Goal: Information Seeking & Learning: Learn about a topic

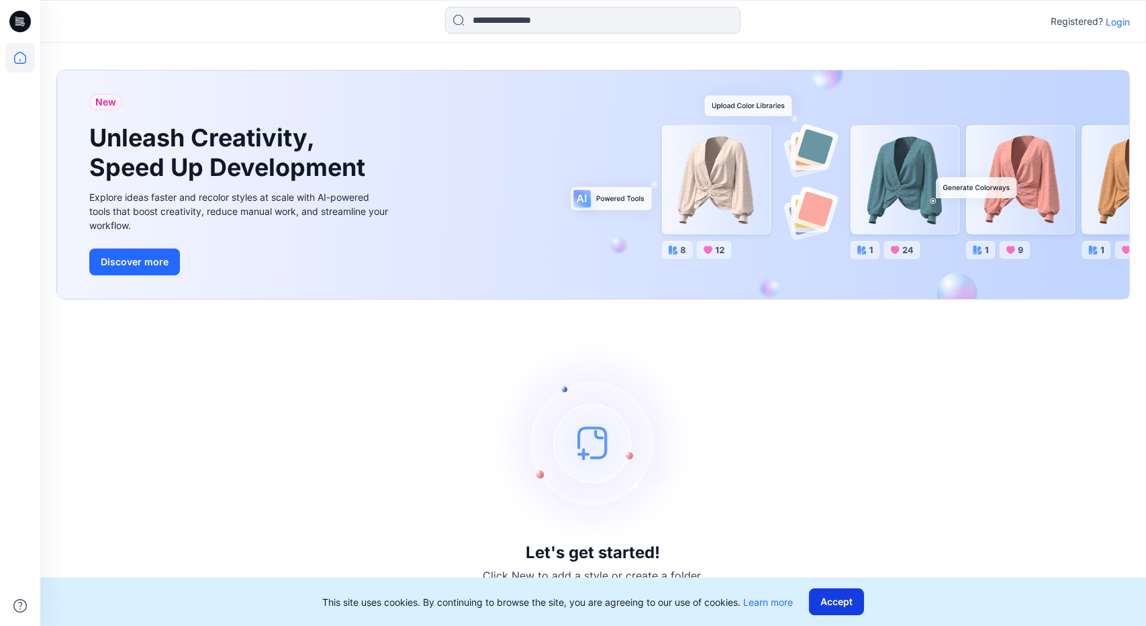
click at [822, 590] on button "Accept" at bounding box center [836, 601] width 55 height 27
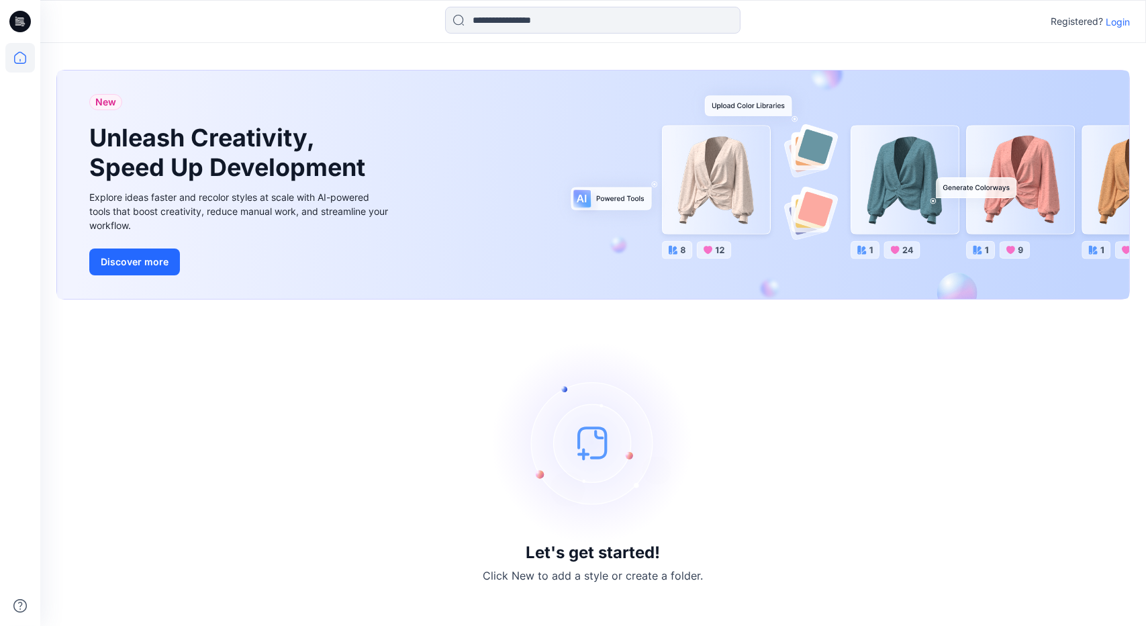
click at [1121, 23] on p "Login" at bounding box center [1118, 22] width 24 height 14
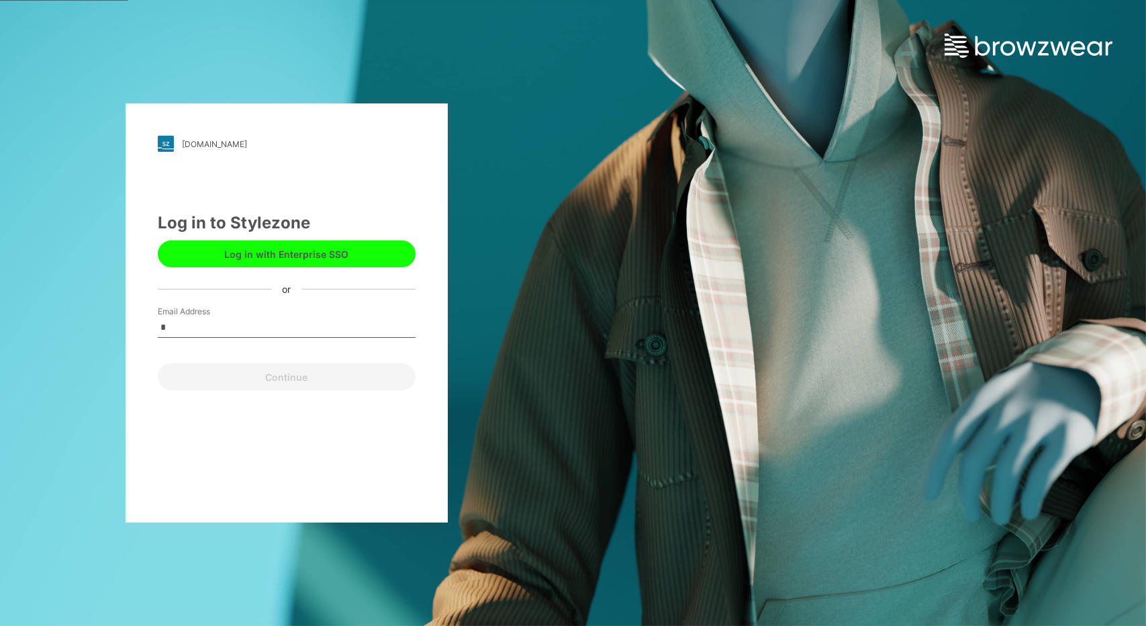
type input "**********"
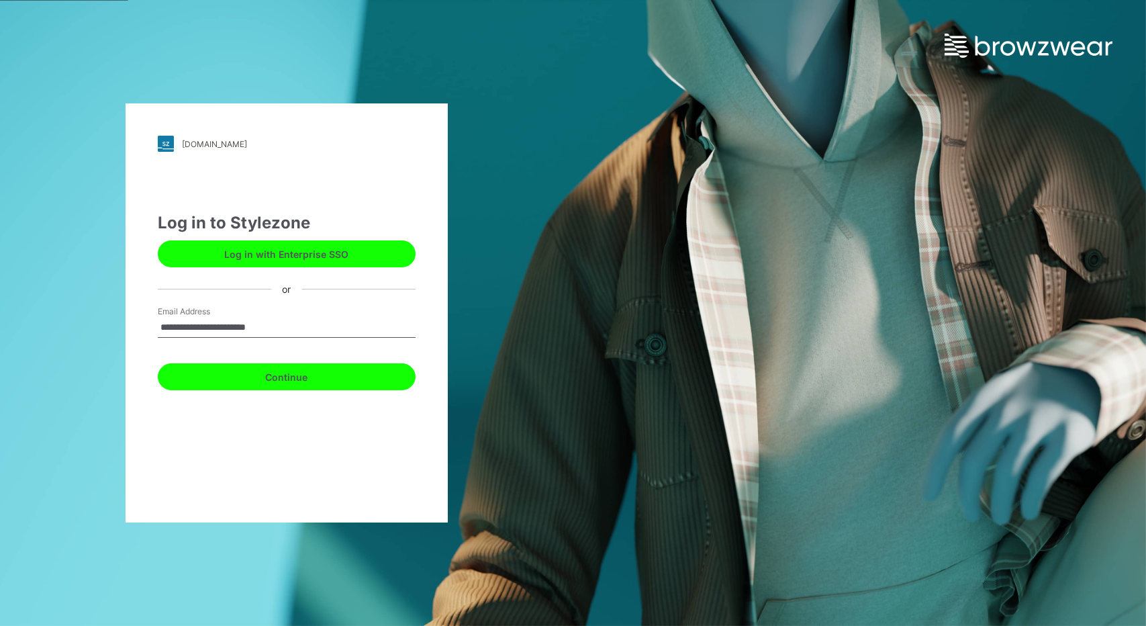
click at [306, 376] on button "Continue" at bounding box center [287, 376] width 258 height 27
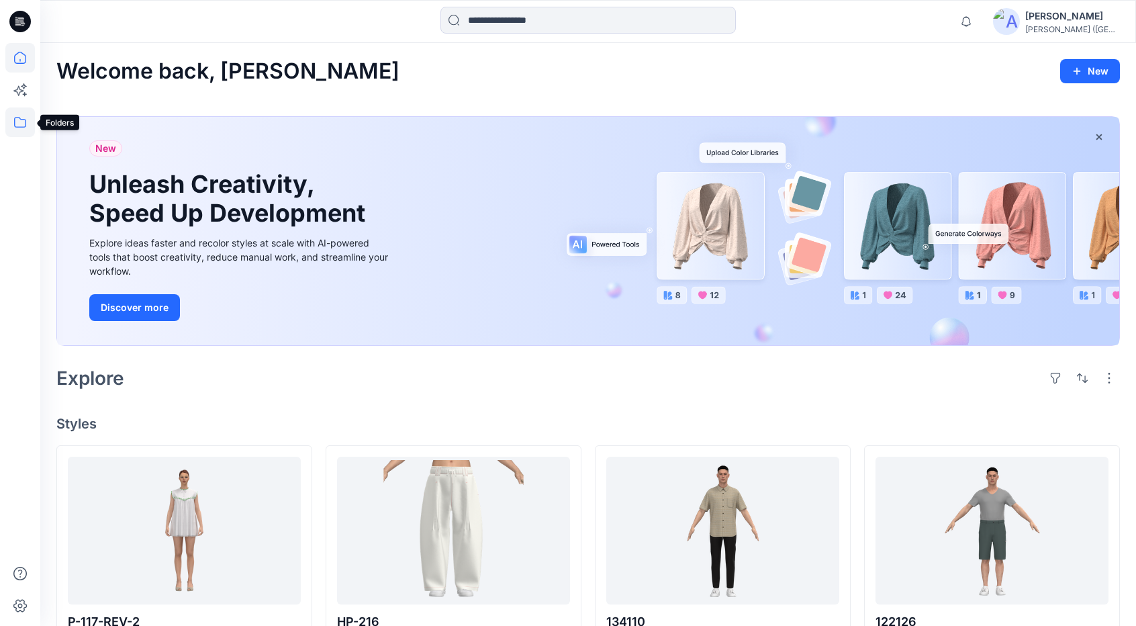
click at [19, 117] on icon at bounding box center [20, 122] width 12 height 11
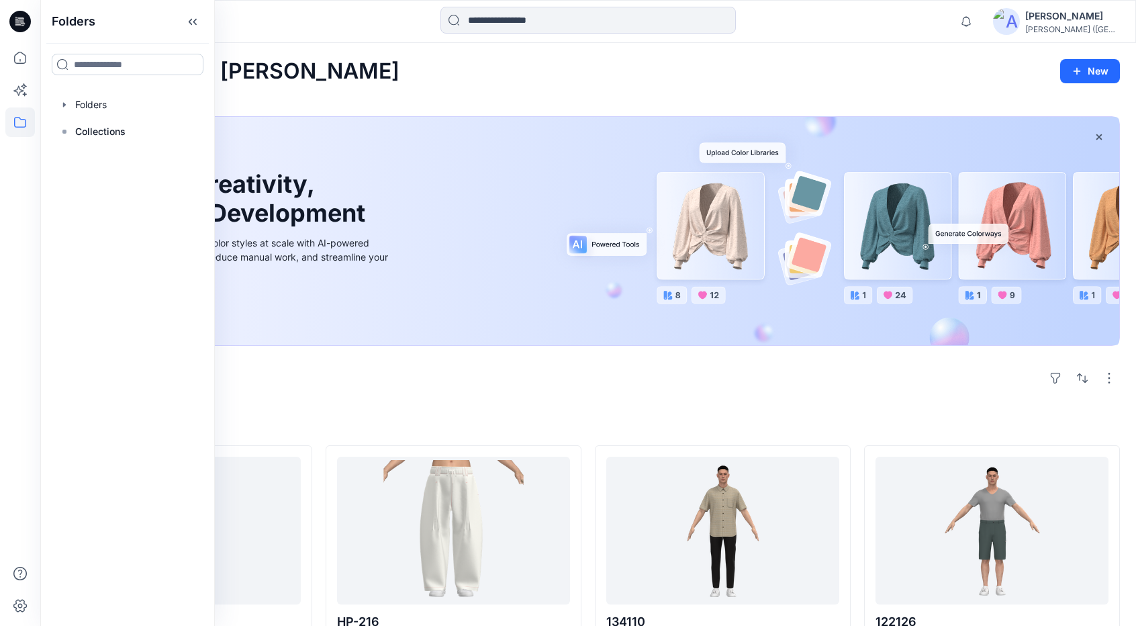
click at [119, 64] on input at bounding box center [128, 64] width 152 height 21
type input "***"
click at [97, 128] on span "-F23" at bounding box center [104, 126] width 22 height 11
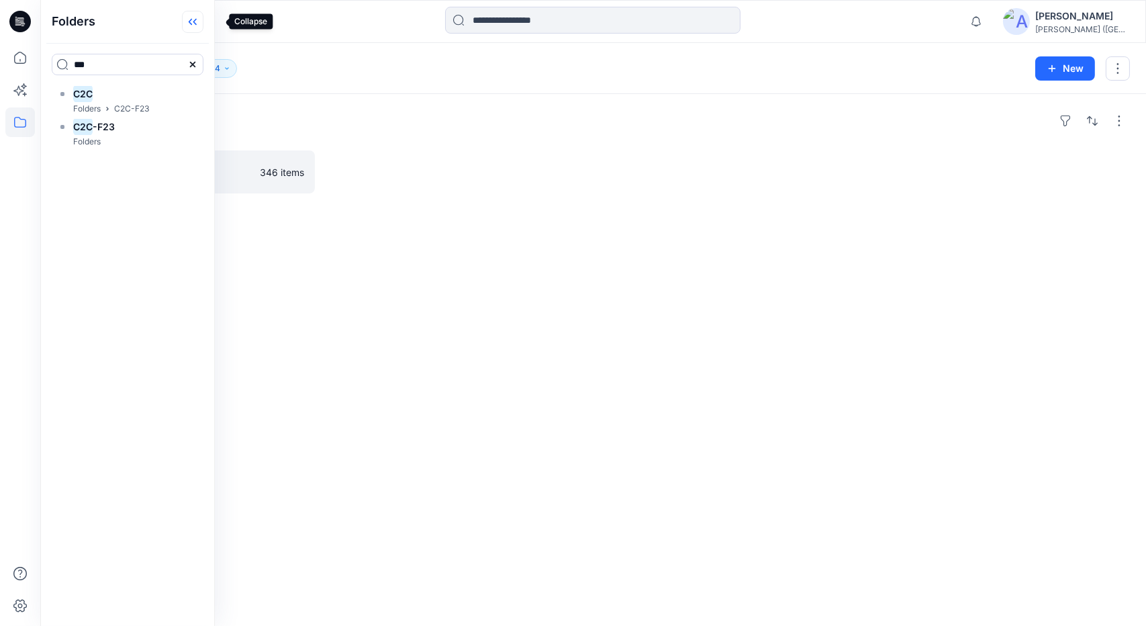
click at [203, 18] on icon at bounding box center [192, 22] width 21 height 22
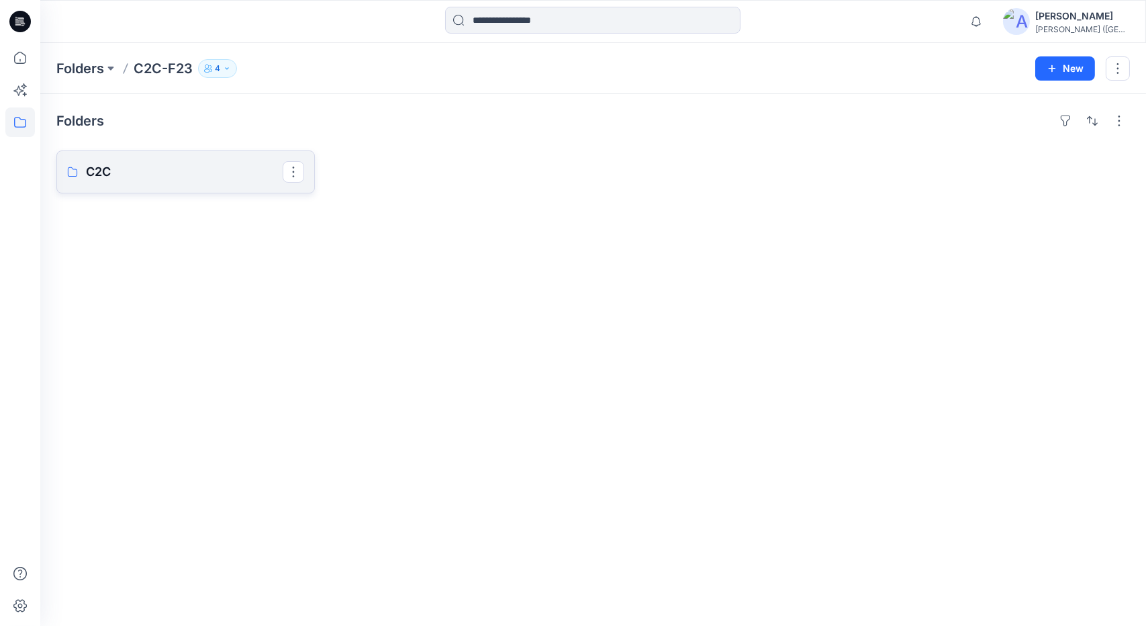
click at [132, 184] on link "C2C" at bounding box center [185, 171] width 258 height 43
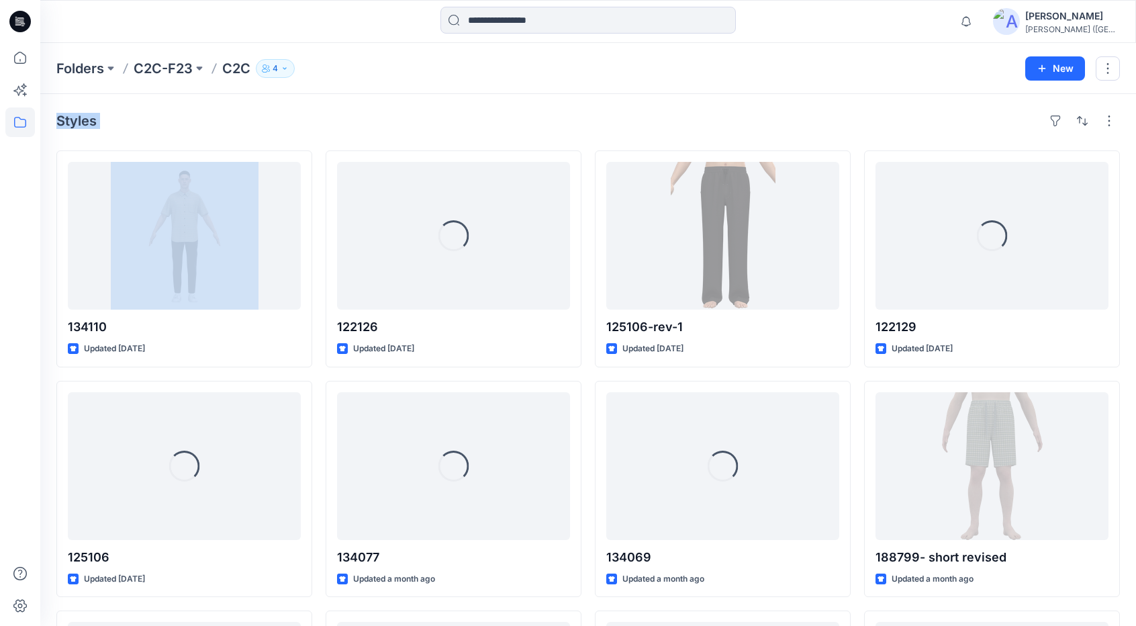
drag, startPoint x: 132, startPoint y: 184, endPoint x: 420, endPoint y: 126, distance: 293.1
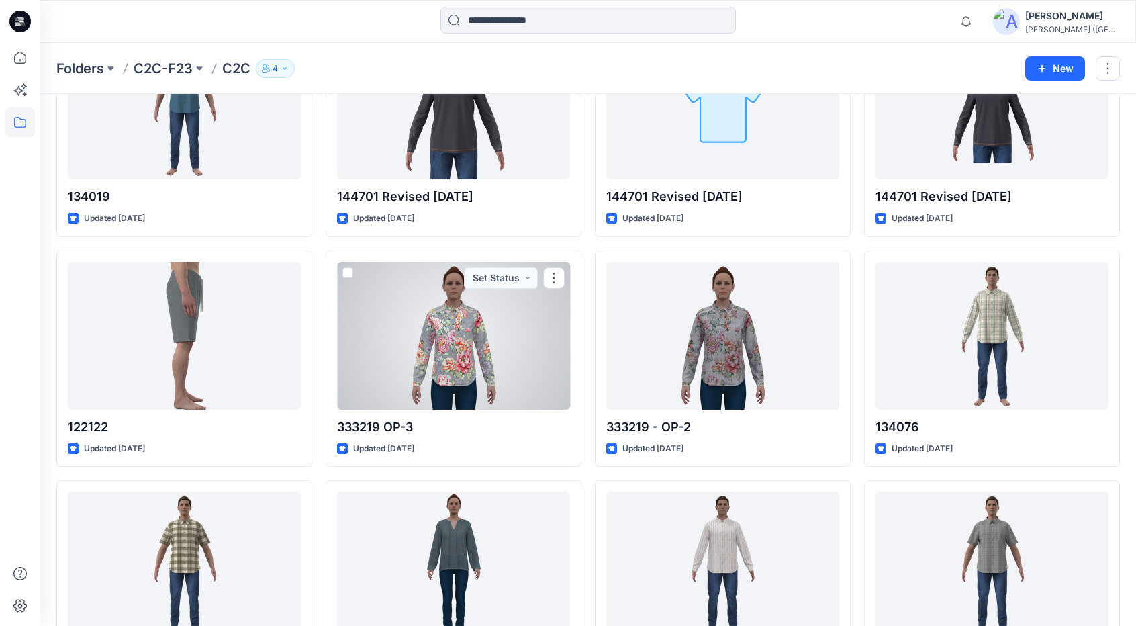
scroll to position [1049, 0]
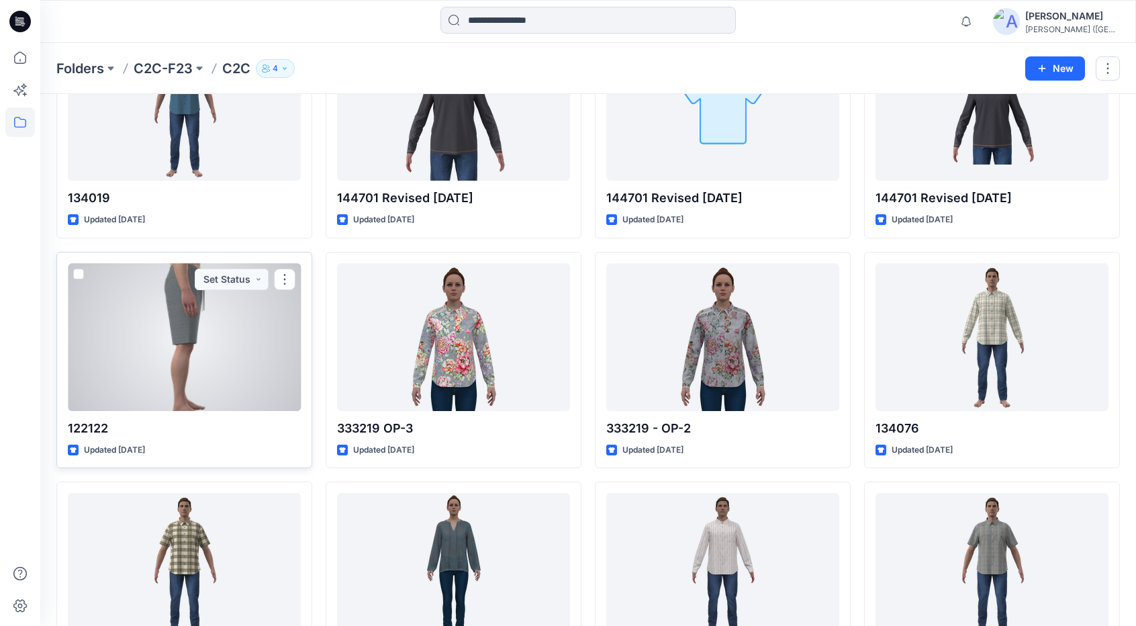
click at [203, 320] on div at bounding box center [184, 337] width 233 height 148
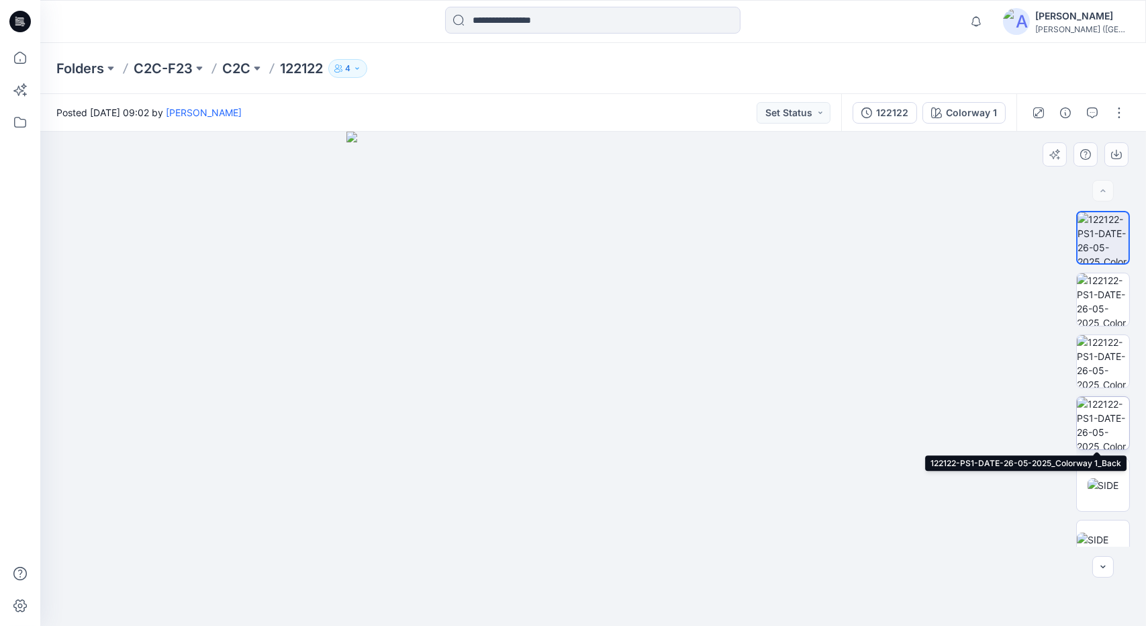
click at [1098, 418] on img at bounding box center [1103, 423] width 52 height 52
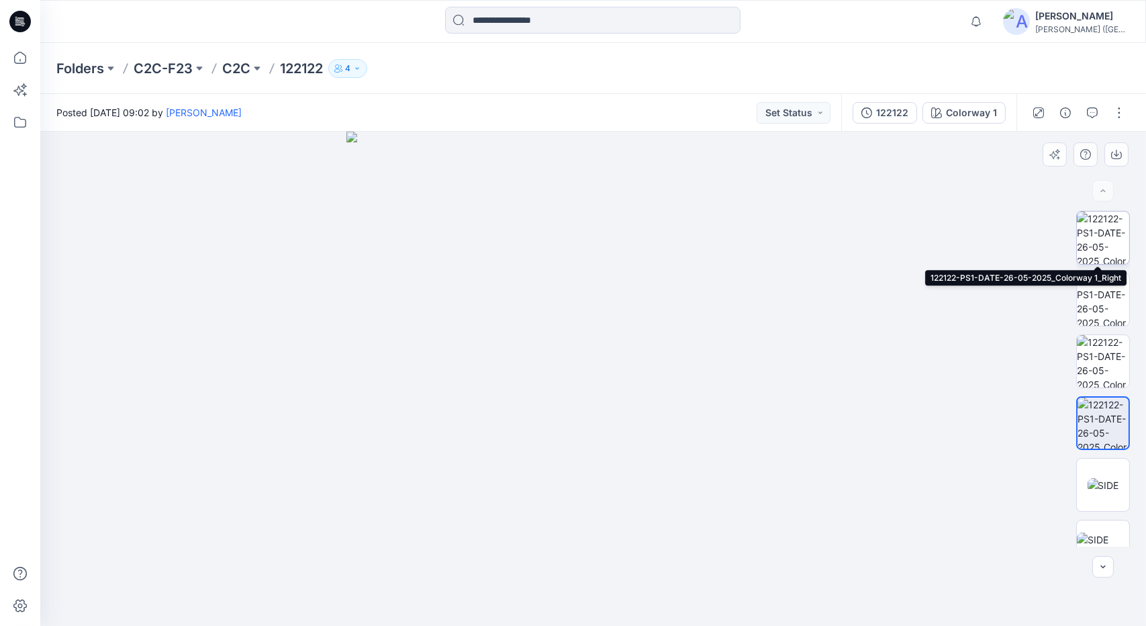
click at [1100, 237] on img at bounding box center [1103, 237] width 52 height 52
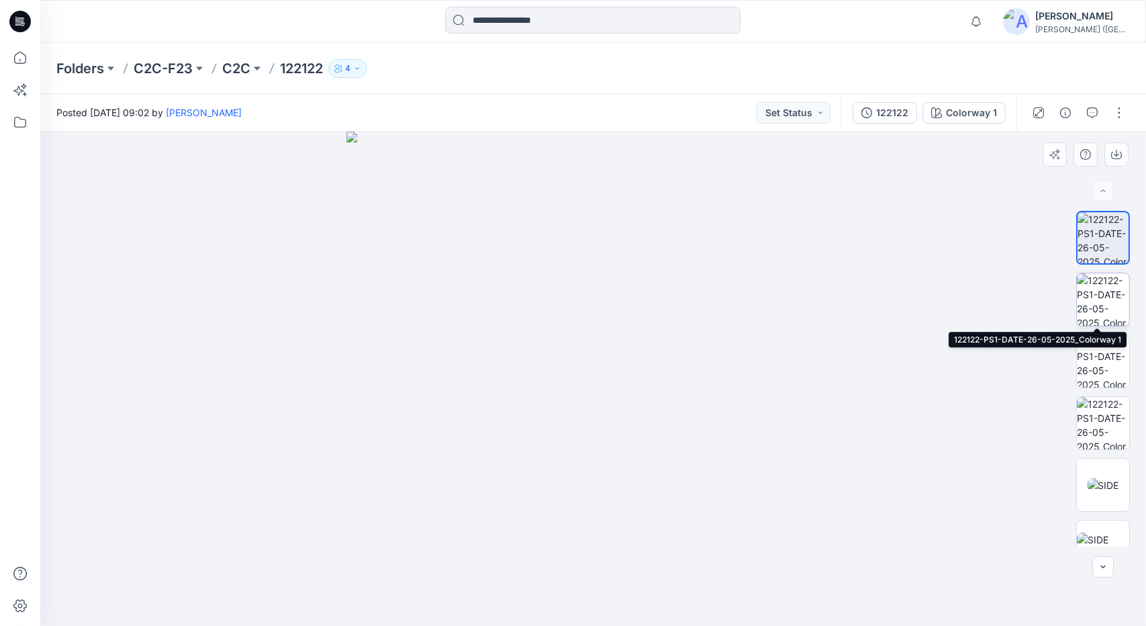
click at [1092, 293] on img at bounding box center [1103, 299] width 52 height 52
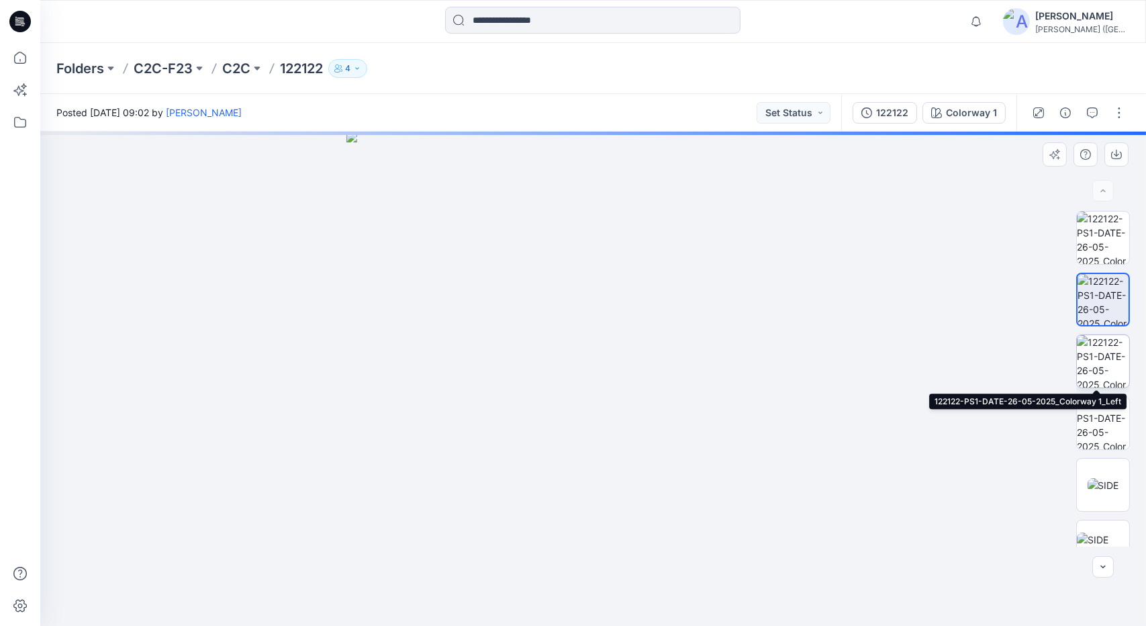
click at [1113, 345] on img at bounding box center [1103, 361] width 52 height 52
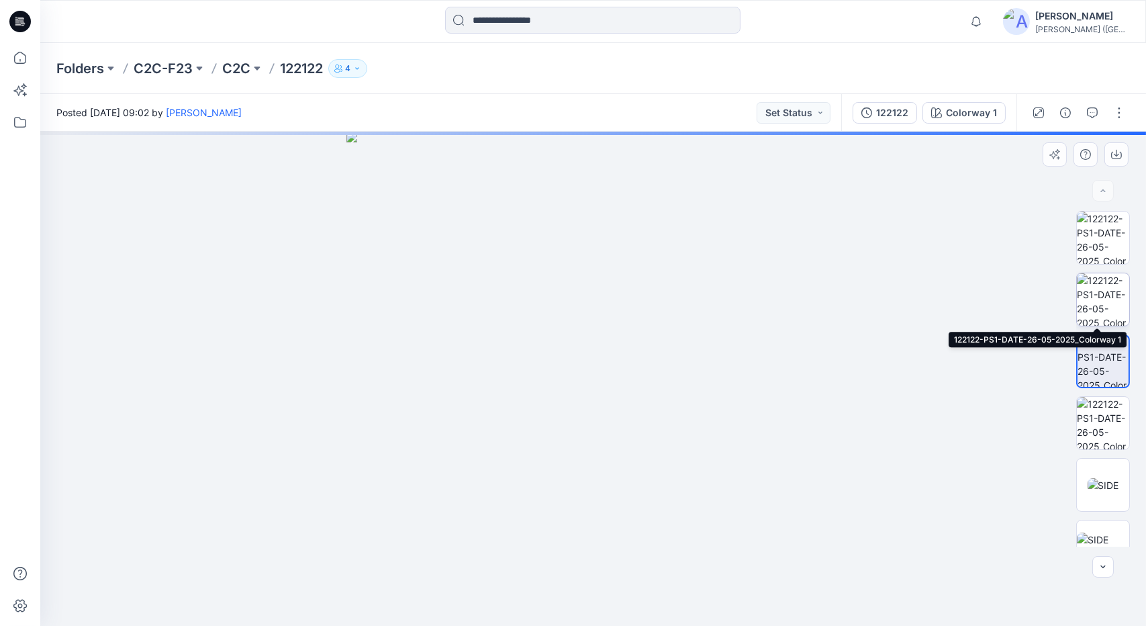
click at [1101, 288] on img at bounding box center [1103, 299] width 52 height 52
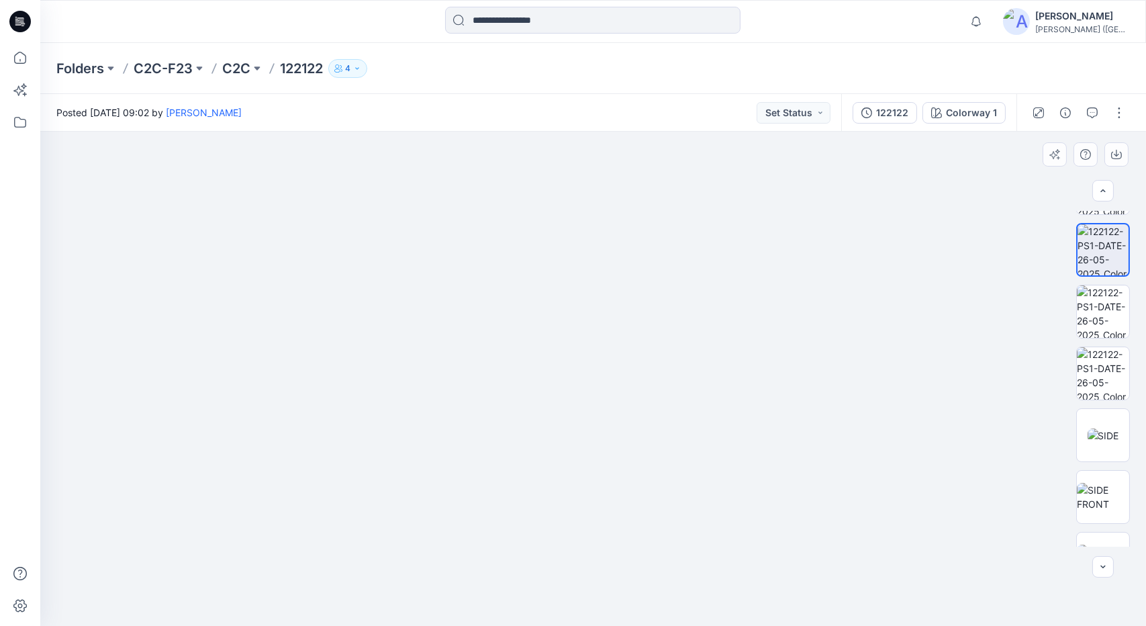
scroll to position [89, 0]
drag, startPoint x: 598, startPoint y: 299, endPoint x: 587, endPoint y: 657, distance: 358.0
click at [587, 625] on html "Notifications Shiv Kumar has invited you to the Folder C2C-F23 Wednesday, June …" at bounding box center [573, 313] width 1146 height 626
drag, startPoint x: 612, startPoint y: 215, endPoint x: 616, endPoint y: 560, distance: 345.1
click at [616, 560] on img at bounding box center [587, 328] width 2104 height 596
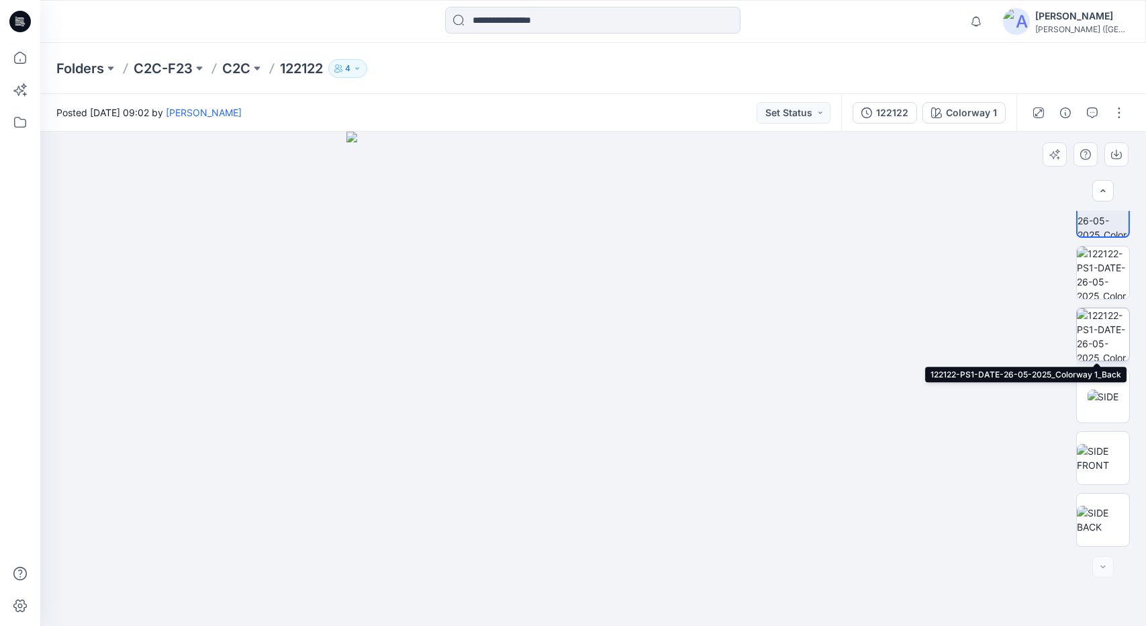
click at [1104, 333] on img at bounding box center [1103, 334] width 52 height 52
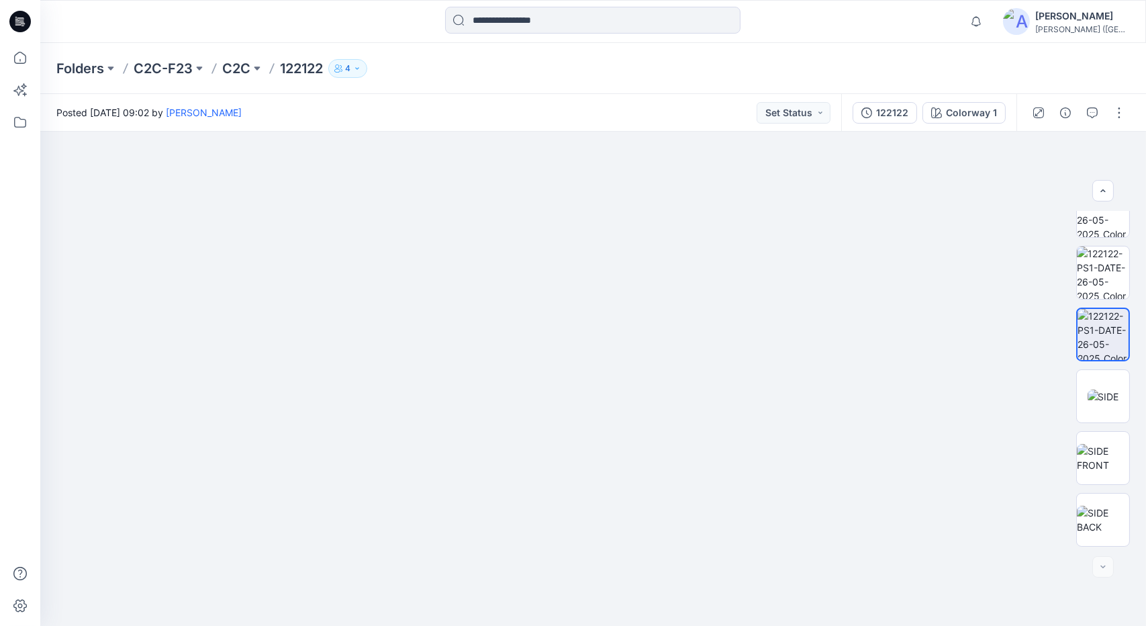
drag, startPoint x: 611, startPoint y: 185, endPoint x: 738, endPoint y: 657, distance: 489.4
click at [738, 625] on html "Notifications Shiv Kumar has invited you to the Folder C2C-F23 Wednesday, June …" at bounding box center [573, 313] width 1146 height 626
drag, startPoint x: 712, startPoint y: 274, endPoint x: 598, endPoint y: 609, distance: 353.9
click at [598, 609] on img at bounding box center [606, 262] width 2507 height 726
drag, startPoint x: 648, startPoint y: 398, endPoint x: 645, endPoint y: 522, distance: 123.6
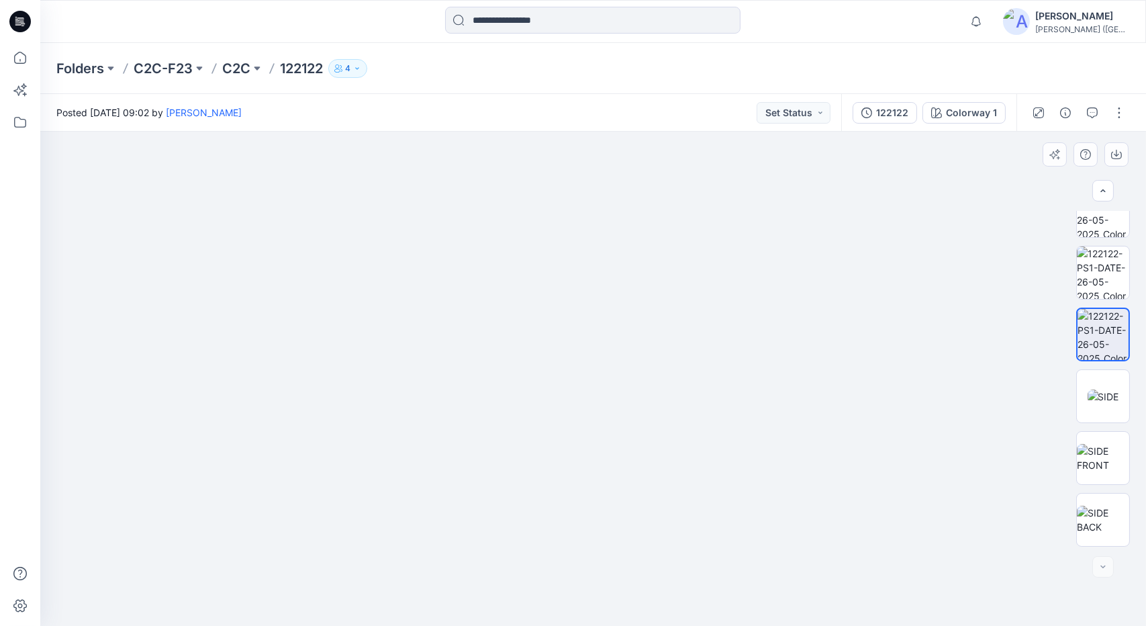
click at [645, 522] on img at bounding box center [603, 340] width 2507 height 569
drag, startPoint x: 645, startPoint y: 545, endPoint x: 645, endPoint y: 530, distance: 14.8
